Goal: Task Accomplishment & Management: Complete application form

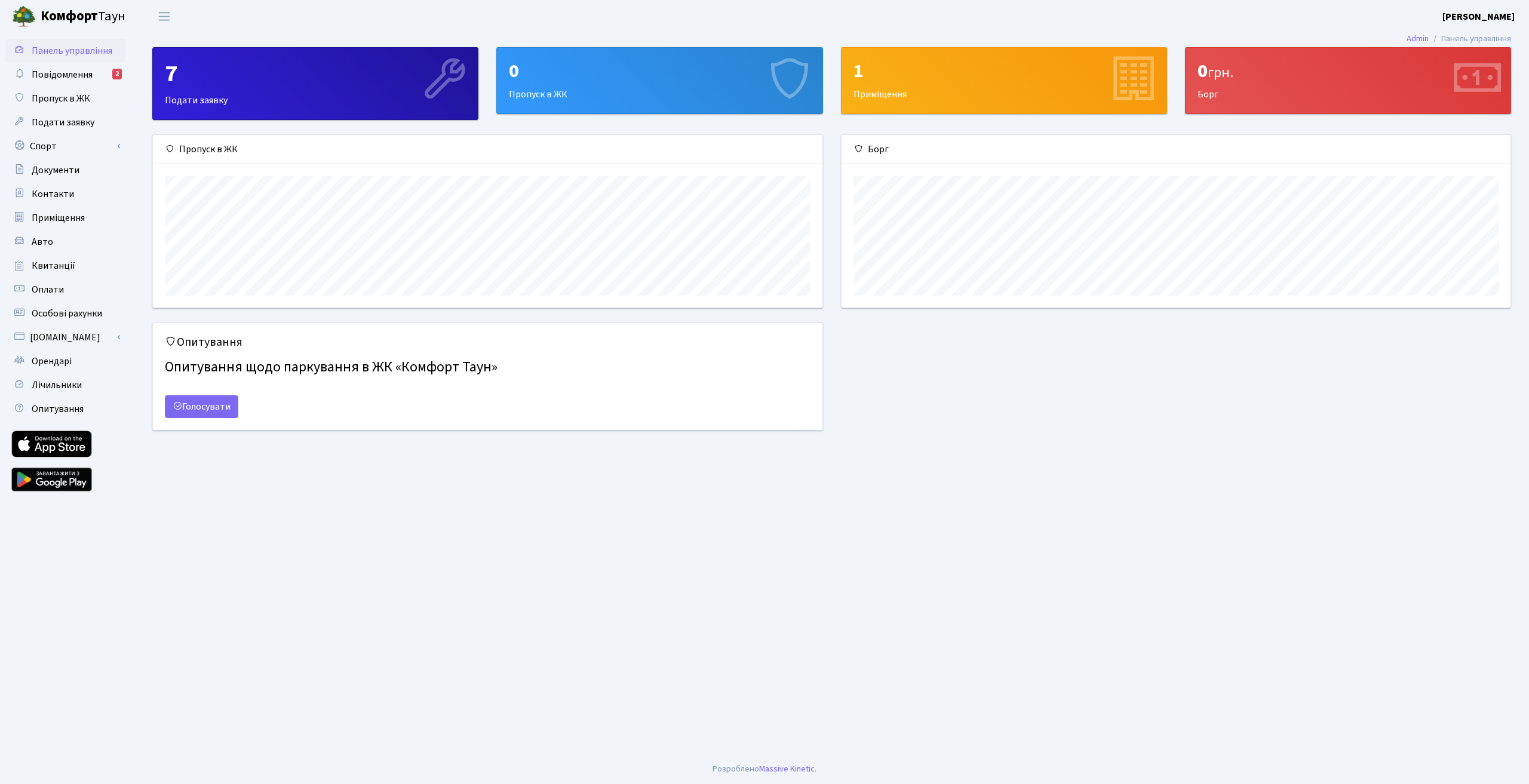
scroll to position [173, 669]
drag, startPoint x: 193, startPoint y: 323, endPoint x: 132, endPoint y: 562, distance: 246.7
click at [132, 562] on div "Панель управління Повідомлення 2 Пропуск в ЖК Подати заявку Спорт Бронювання Ск…" at bounding box center [67, 394] width 134 height 722
click at [39, 245] on span "Авто" at bounding box center [42, 242] width 22 height 13
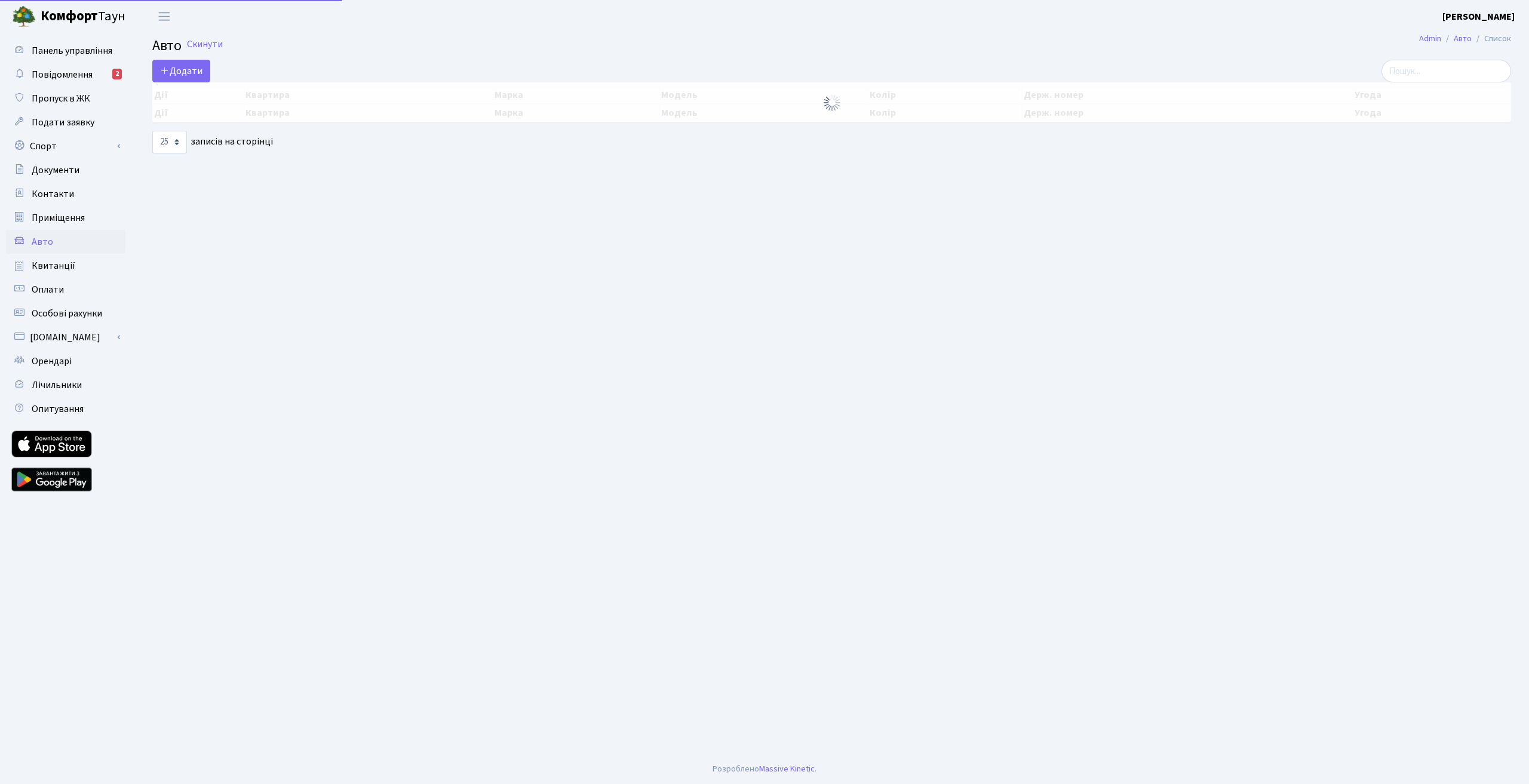
select select "25"
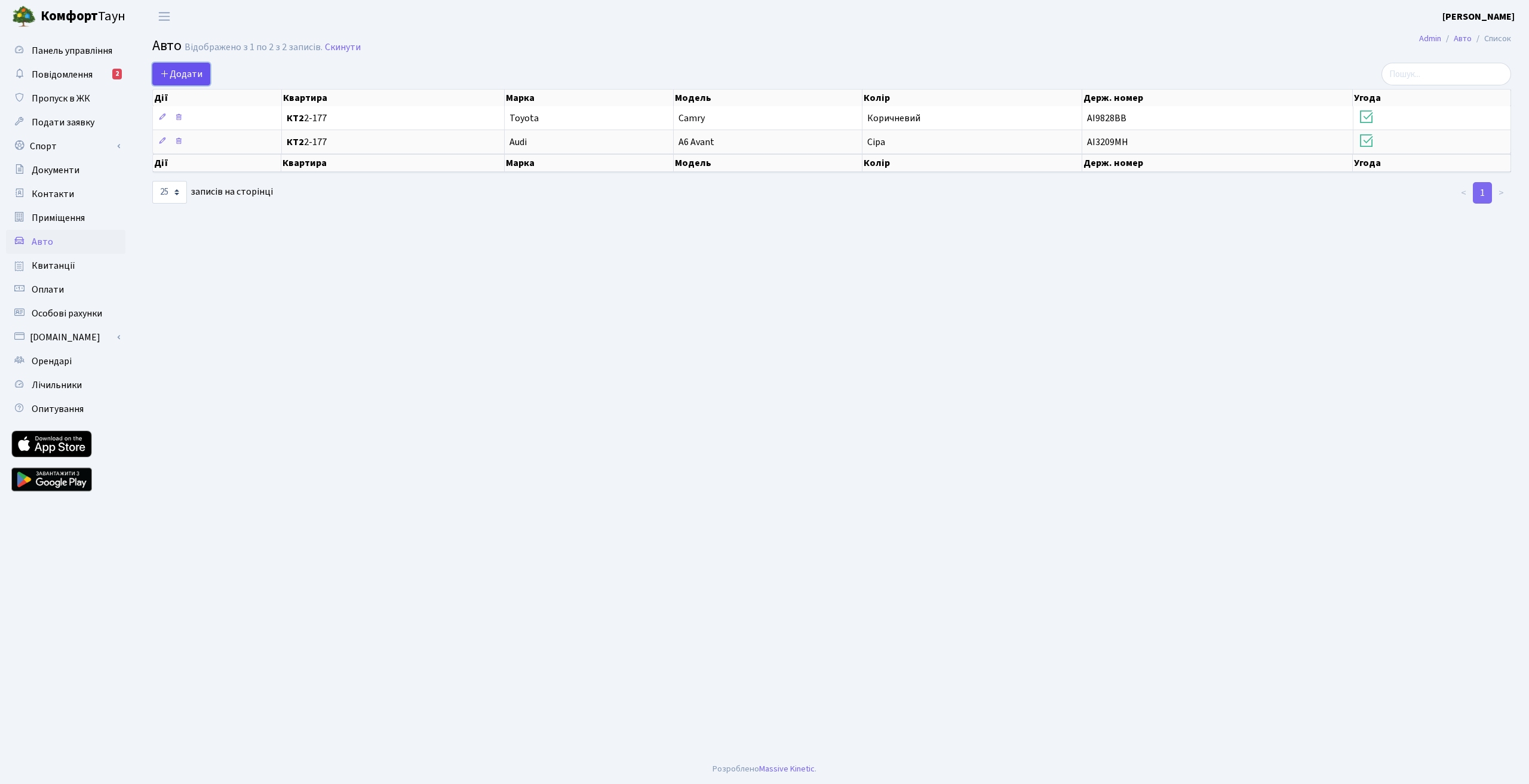
click at [175, 77] on span "Додати" at bounding box center [181, 74] width 42 height 13
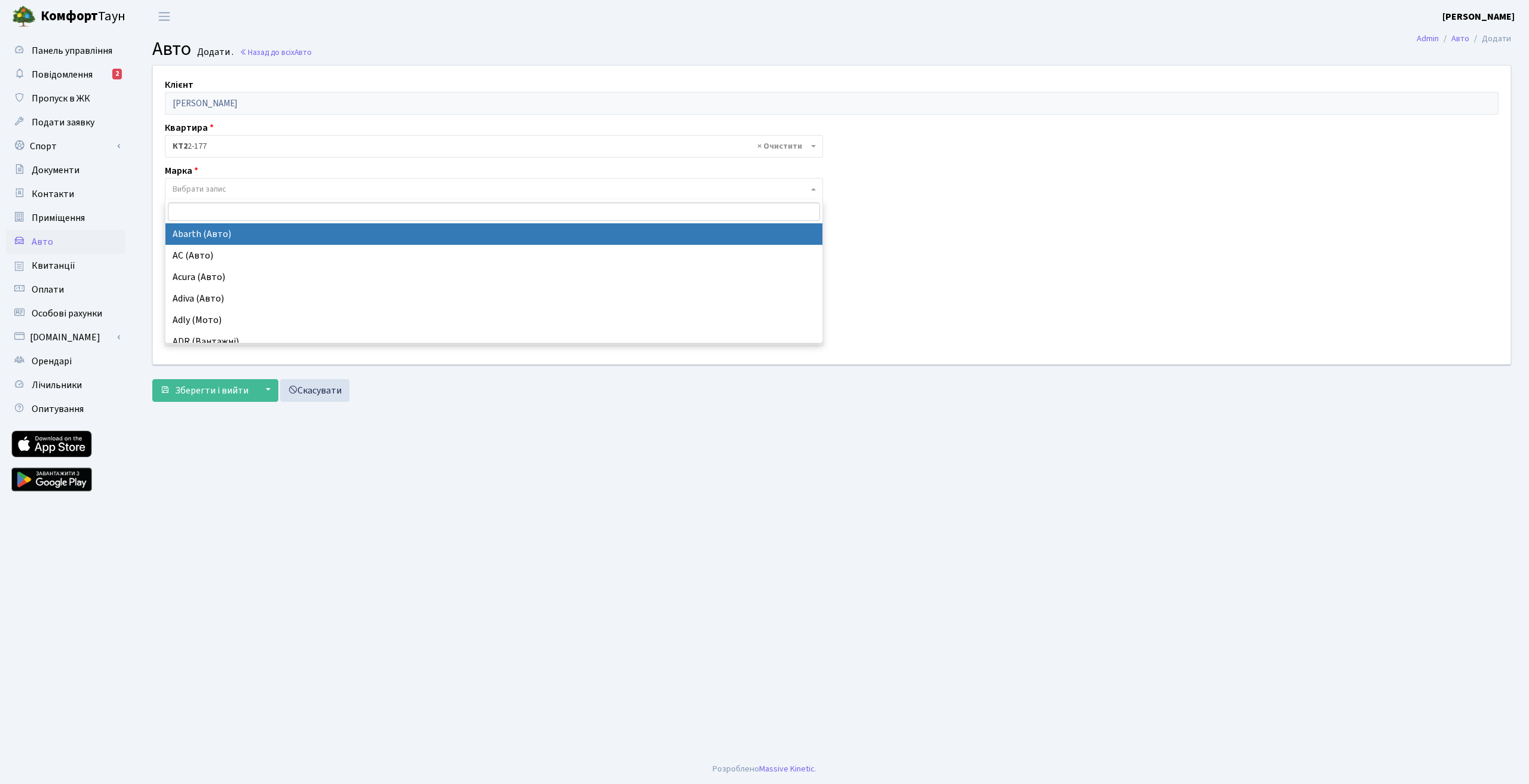
click at [231, 189] on span "Вибрати запис" at bounding box center [490, 189] width 636 height 12
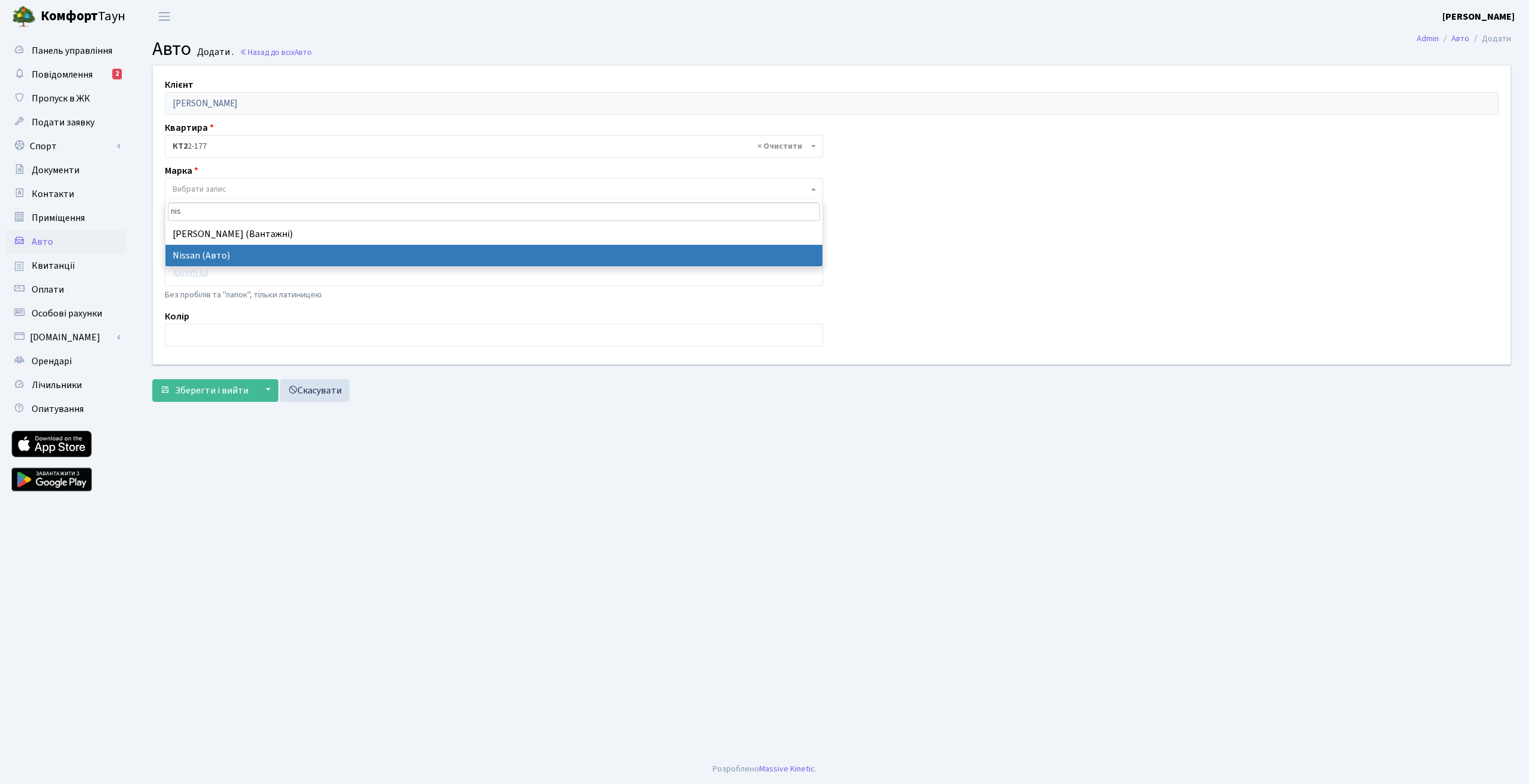
type input "nis"
select select "96"
select select
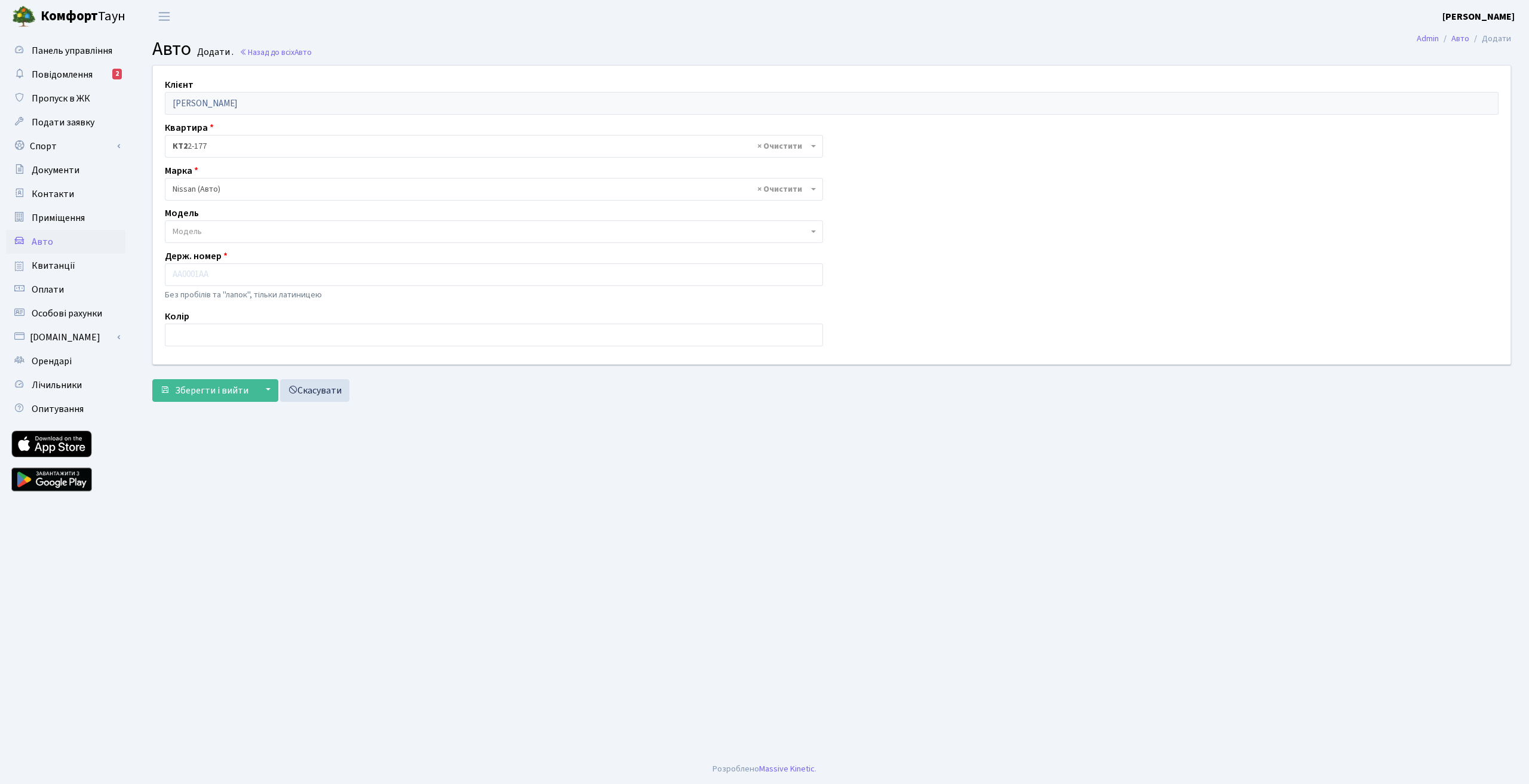
click at [216, 231] on span "Модель" at bounding box center [490, 232] width 636 height 12
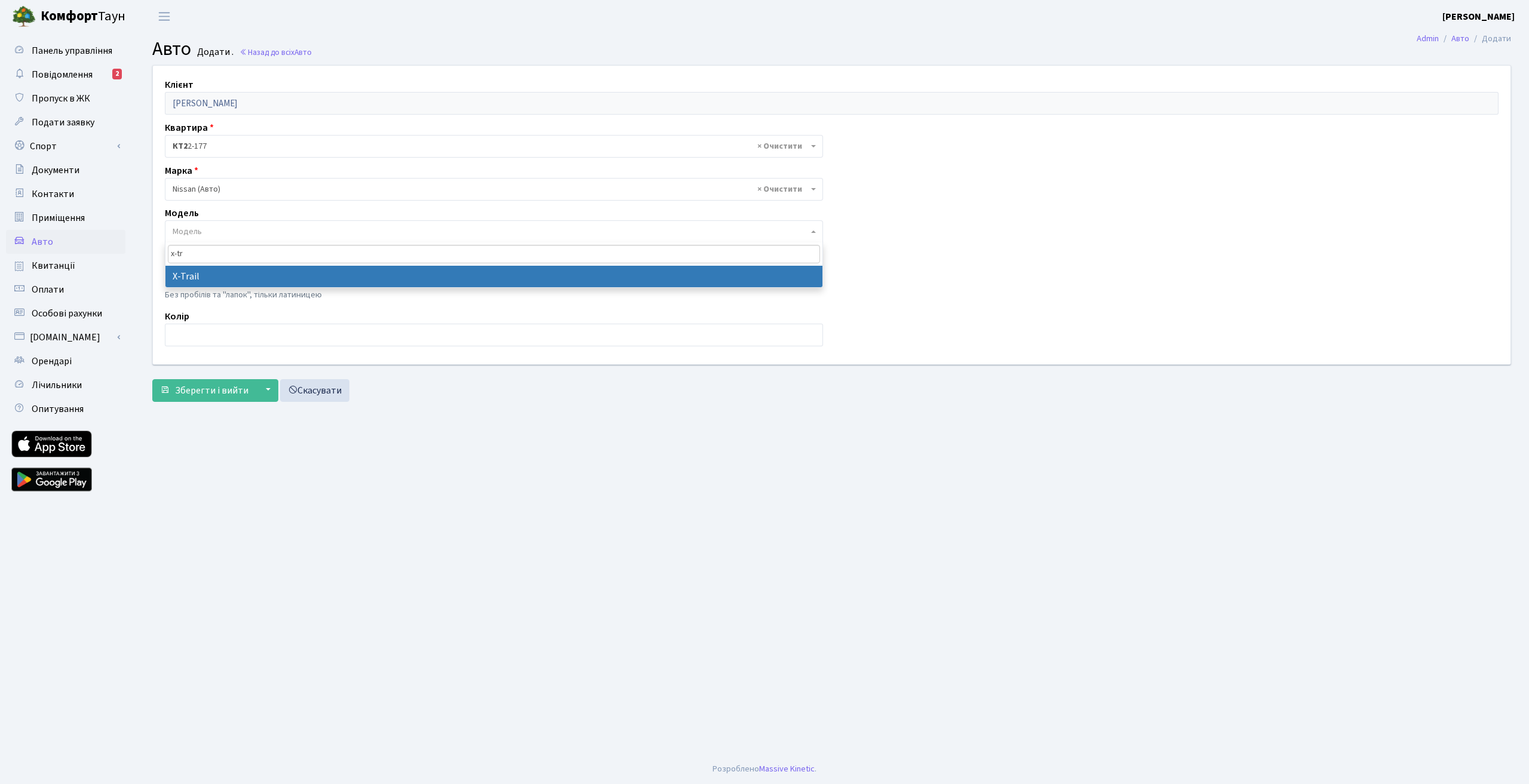
type input "x-tr"
select select "1738"
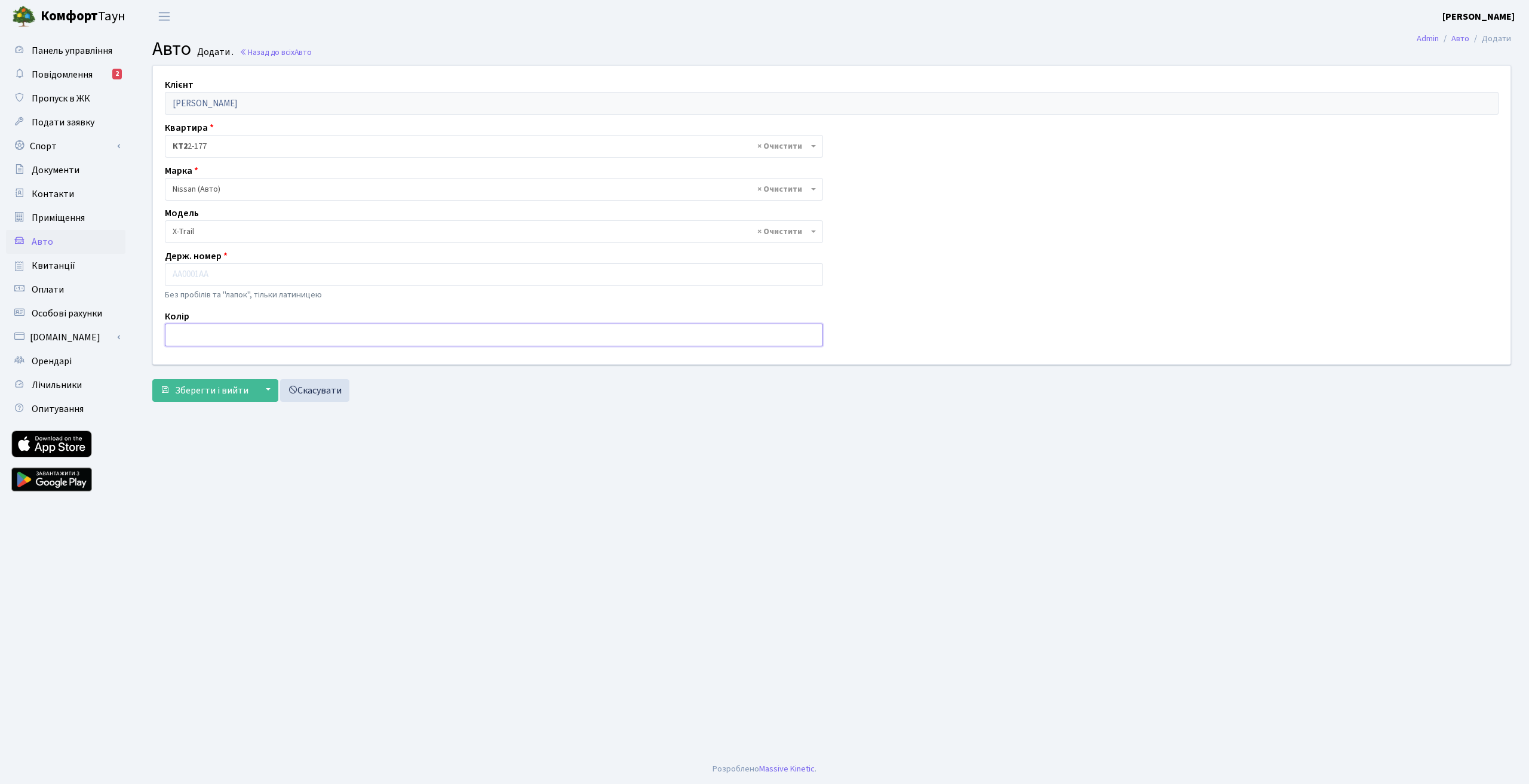
click at [193, 340] on input "text" at bounding box center [494, 335] width 658 height 22
type input "Сірий"
click at [240, 277] on input "text" at bounding box center [494, 275] width 658 height 22
type input "КА6906ВН"
click at [218, 392] on span "Зберегти і вийти" at bounding box center [212, 391] width 73 height 13
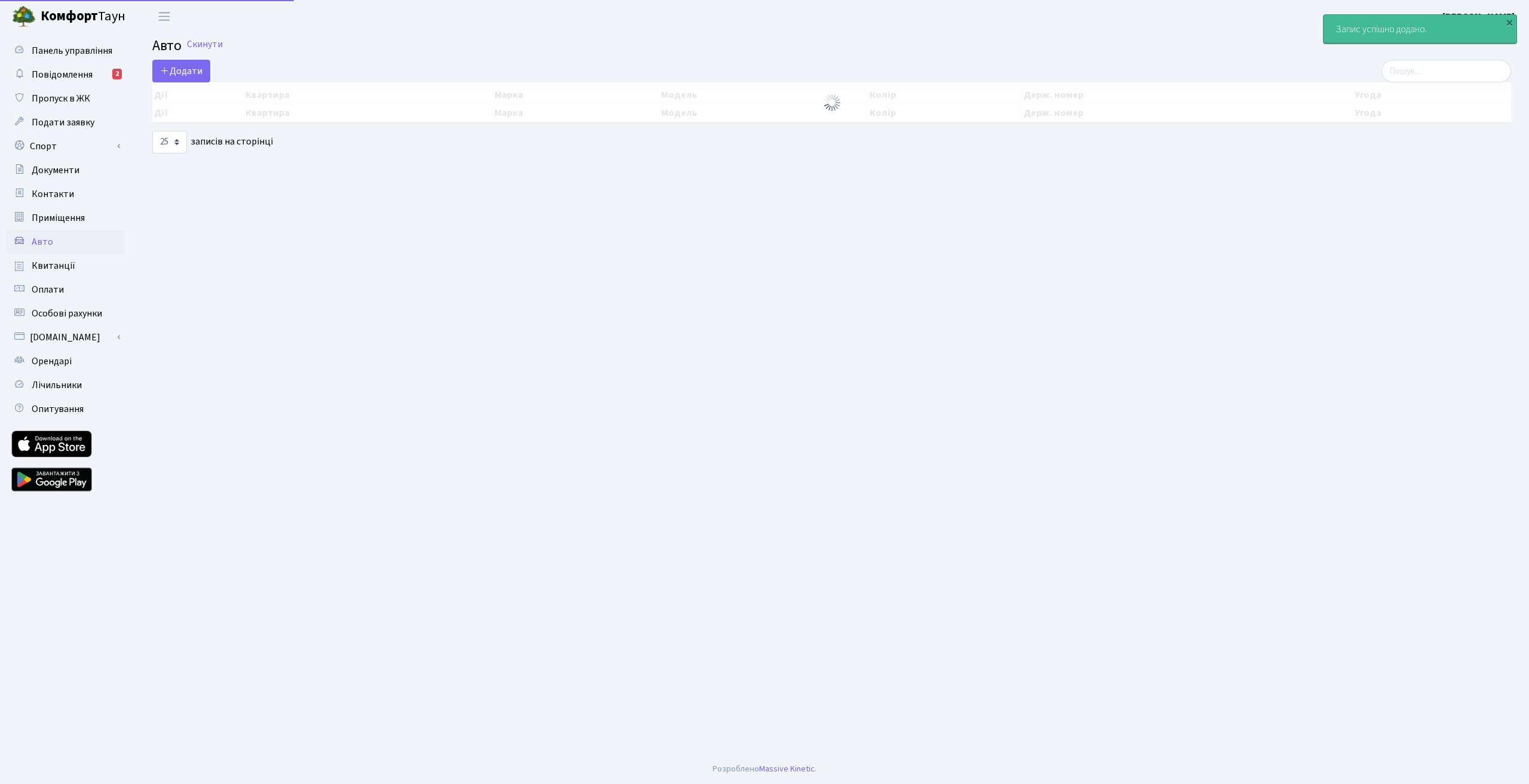
select select "25"
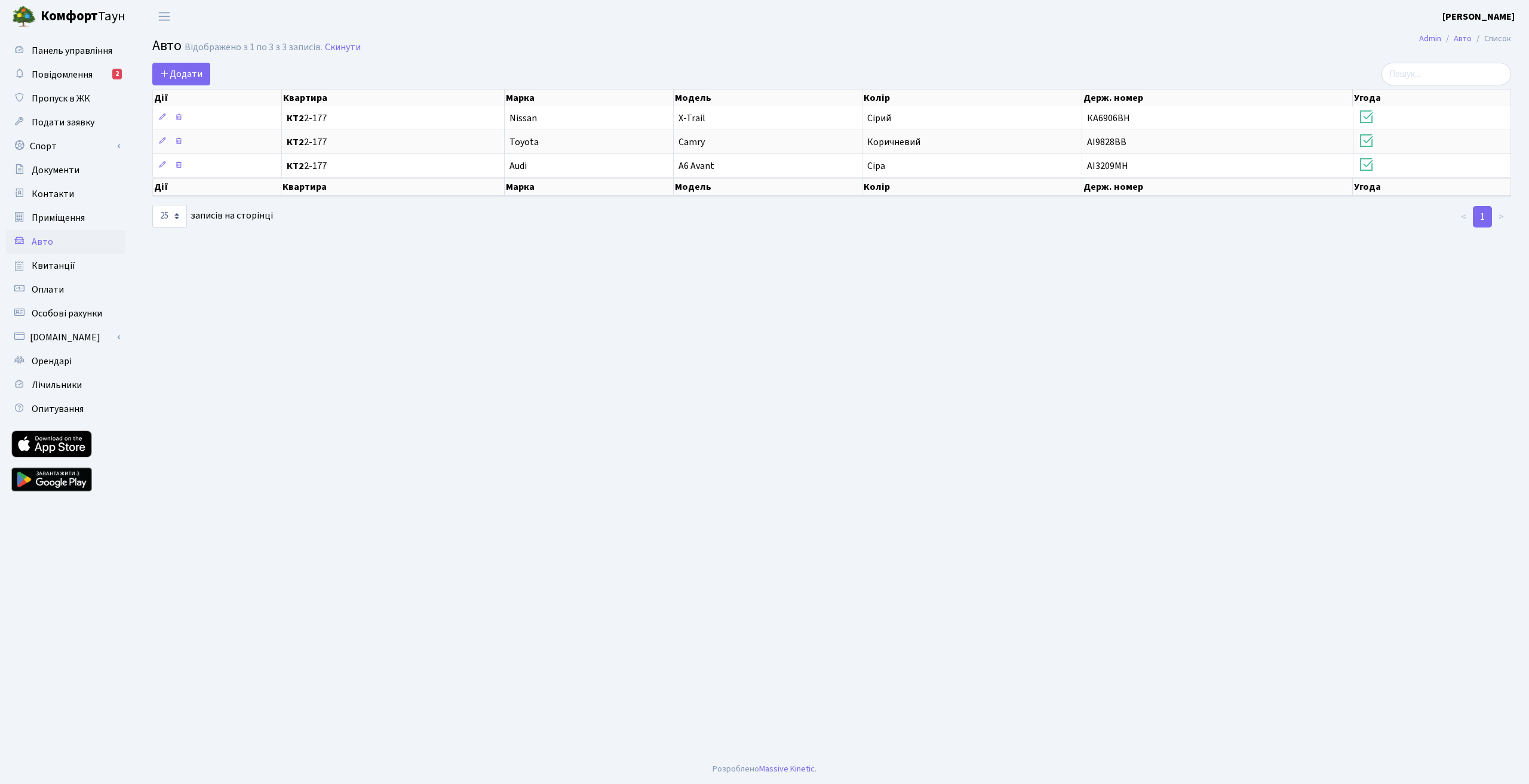
click at [1362, 28] on header "[PERSON_NAME] [PERSON_NAME] Мій обліковий запис Вийти" at bounding box center [764, 17] width 1529 height 33
